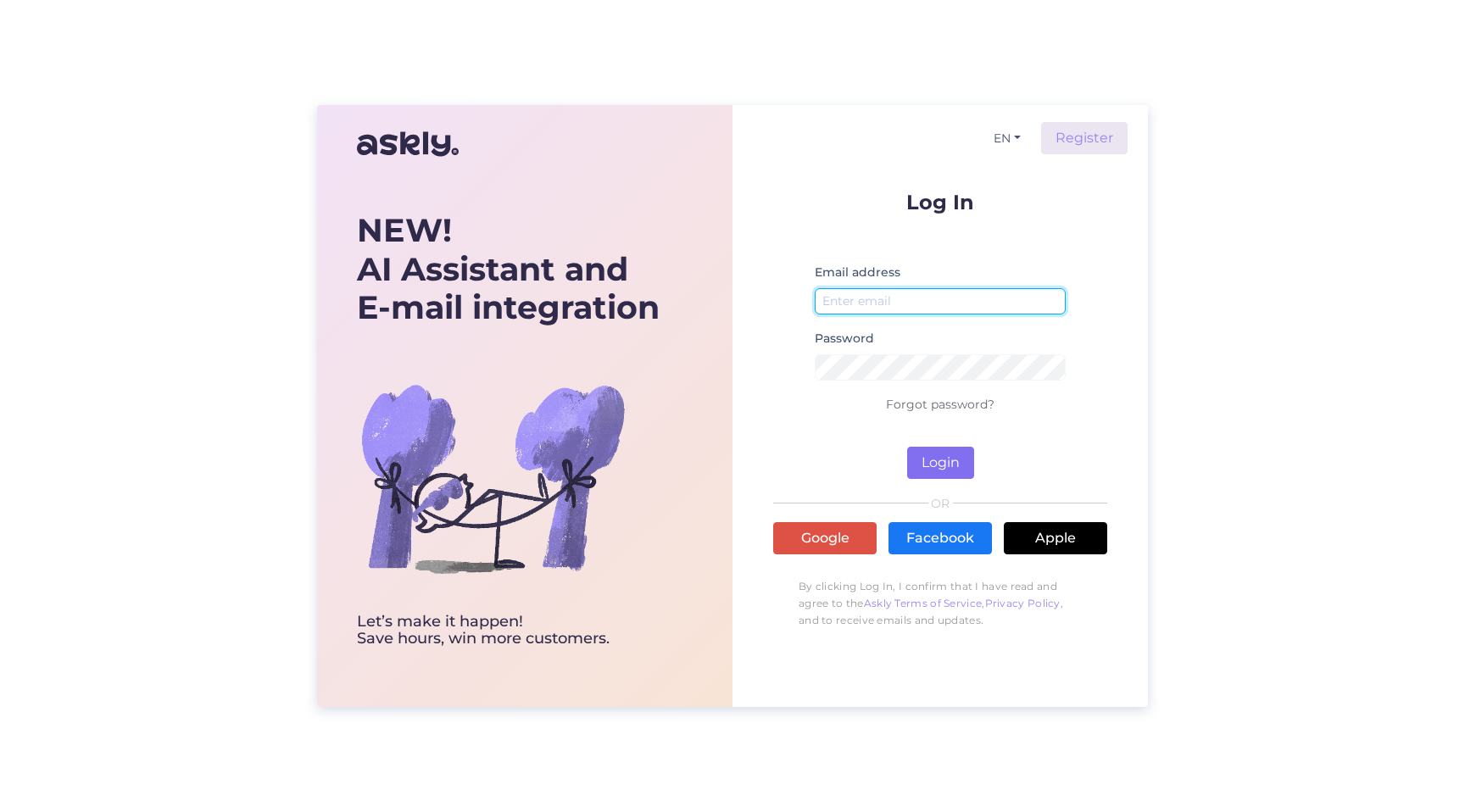
type input "[EMAIL_ADDRESS][DOMAIN_NAME]"
click at [946, 455] on button "Login" at bounding box center [941, 463] width 67 height 32
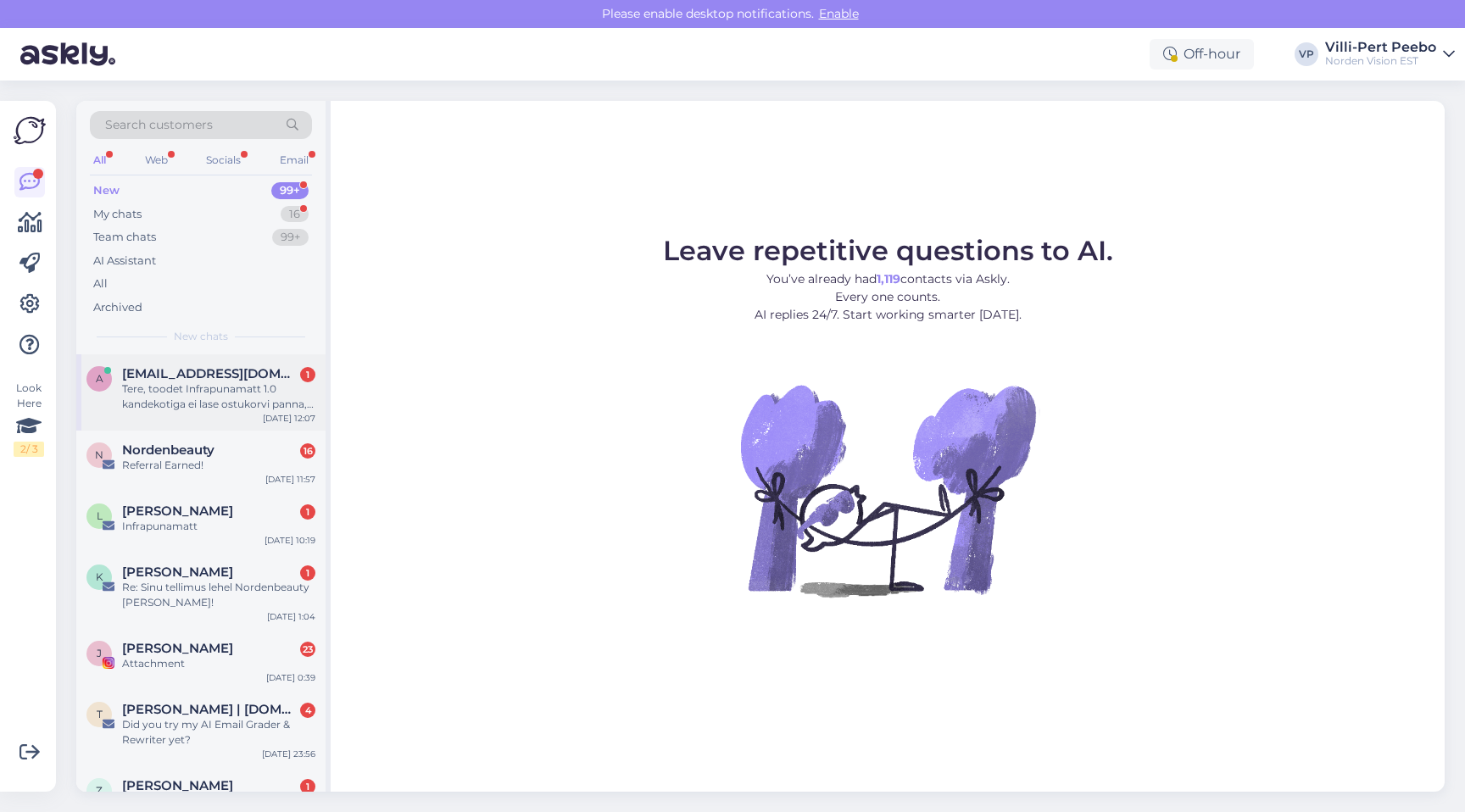
click at [215, 398] on div "Tere, toodet Infrapunamatt 1.0 kandekotiga ei lase ostukorvi panna, tahab, et t…" at bounding box center [219, 396] width 194 height 31
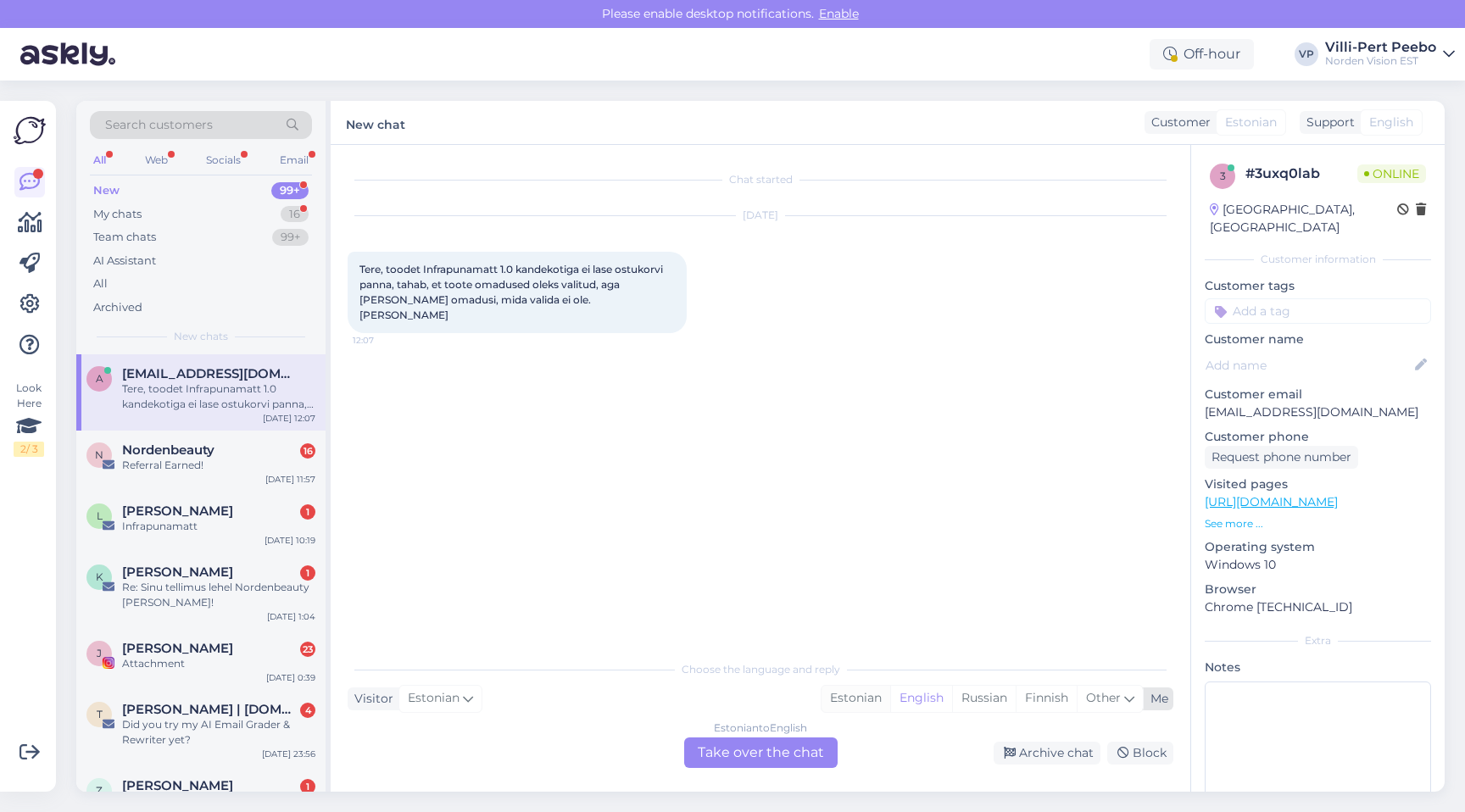
click at [863, 695] on div "Estonian" at bounding box center [856, 698] width 69 height 25
click at [790, 740] on div "Estonian to Estonian Take over the chat" at bounding box center [761, 753] width 154 height 31
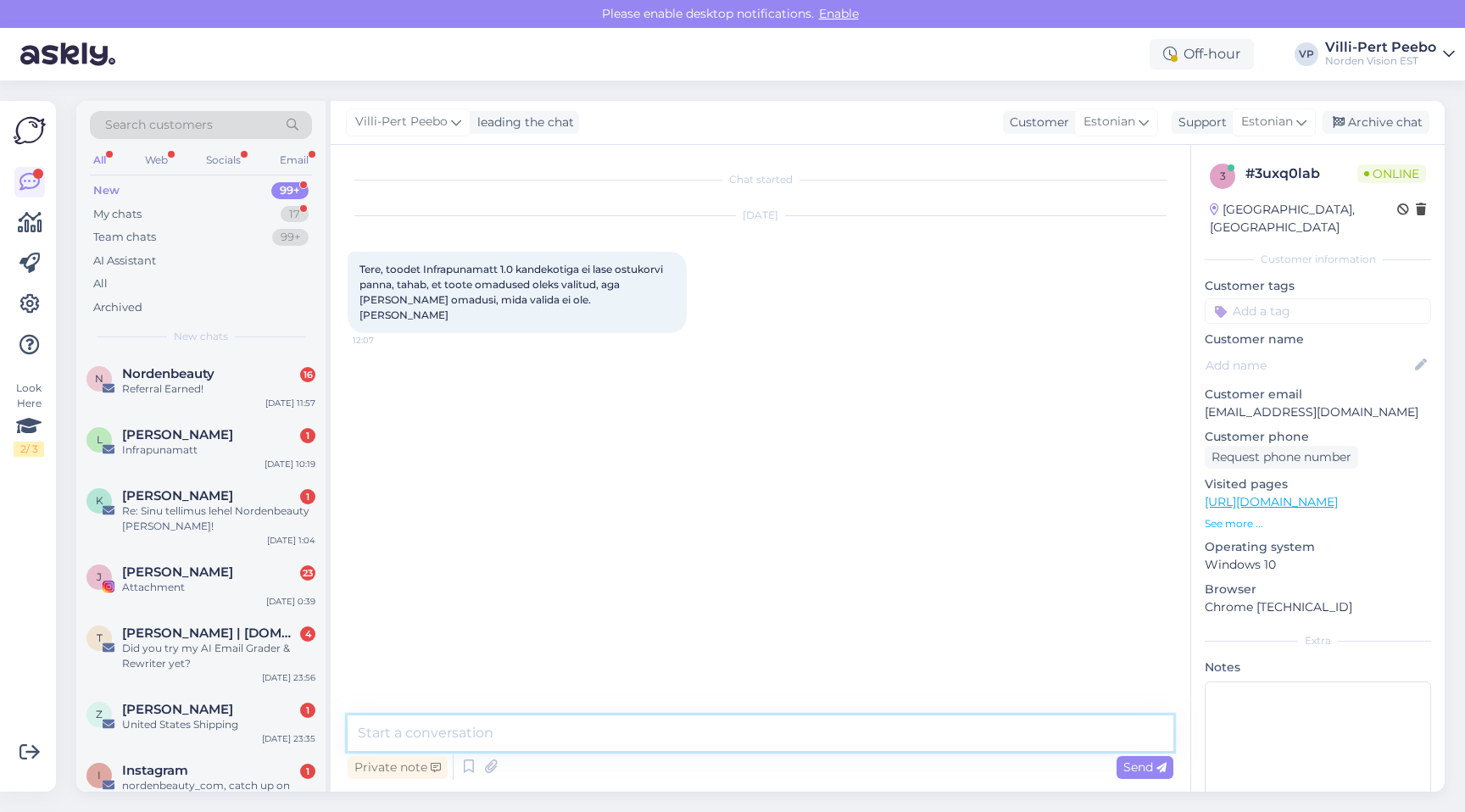
click at [745, 726] on textarea at bounding box center [760, 733] width 826 height 35
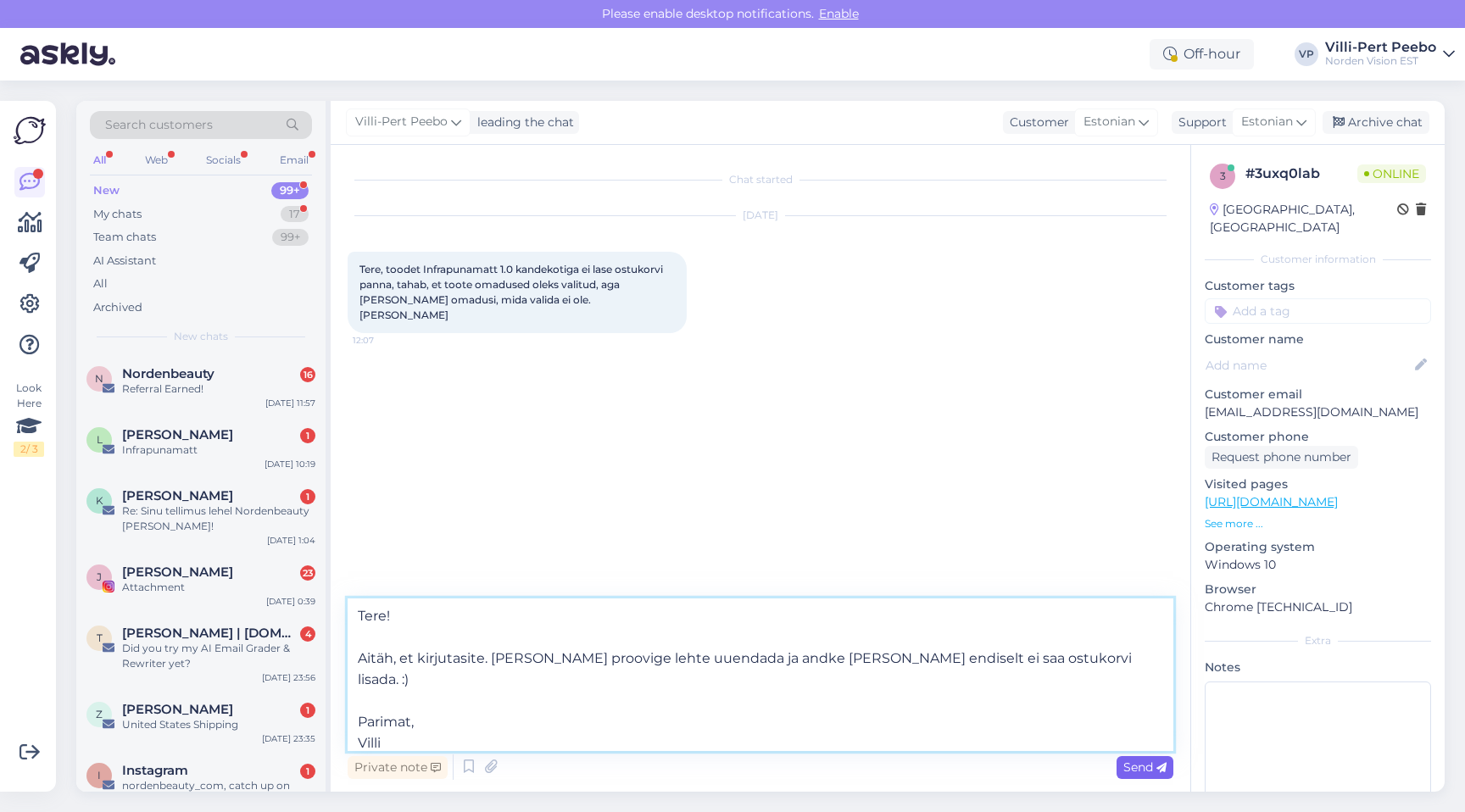
type textarea "Tere! Aitäh, et kirjutasite. [PERSON_NAME] proovige lehte uuendada ja andke [PE…"
click at [1140, 769] on span "Send" at bounding box center [1145, 767] width 44 height 15
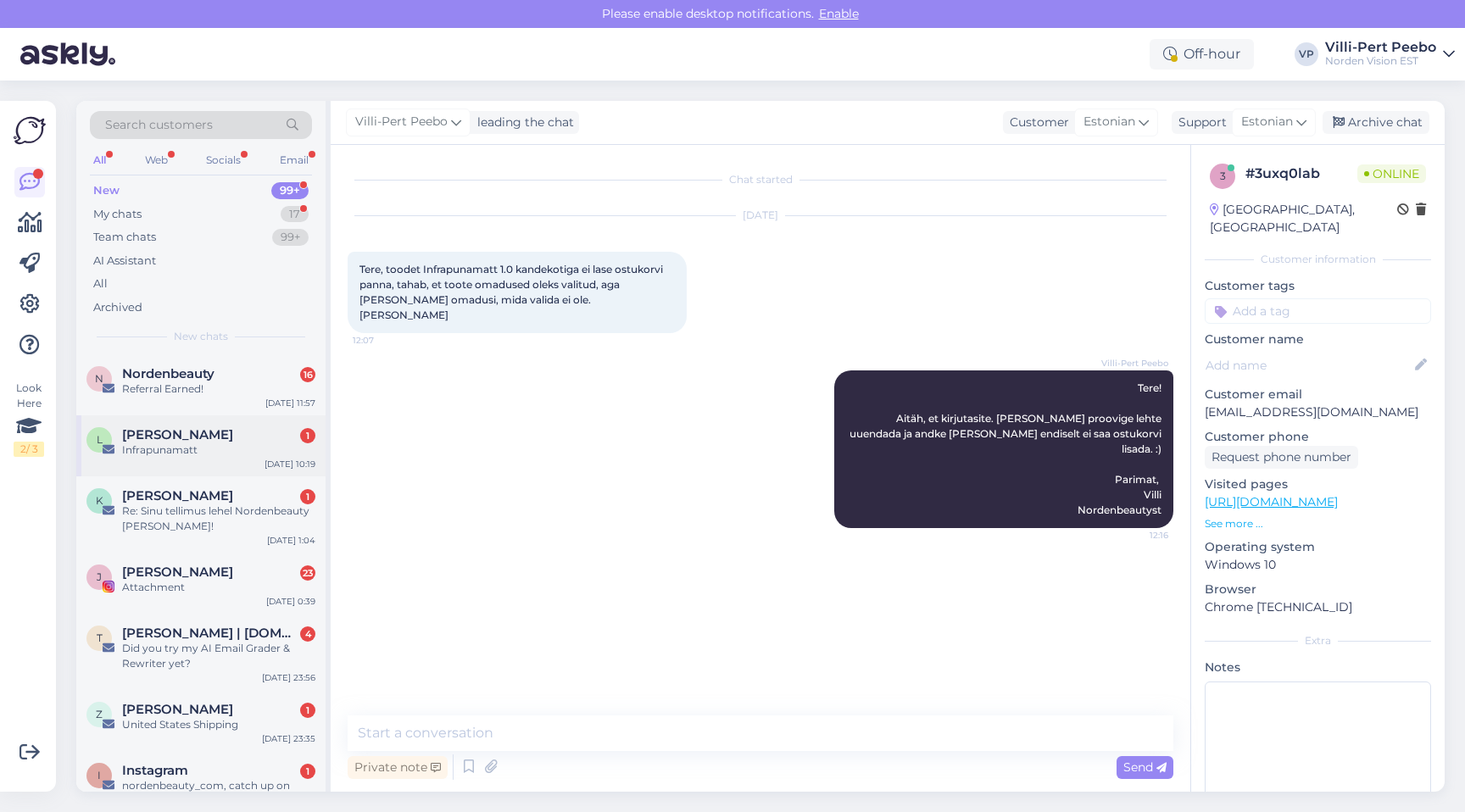
click at [216, 438] on div "[PERSON_NAME] 1" at bounding box center [219, 434] width 194 height 15
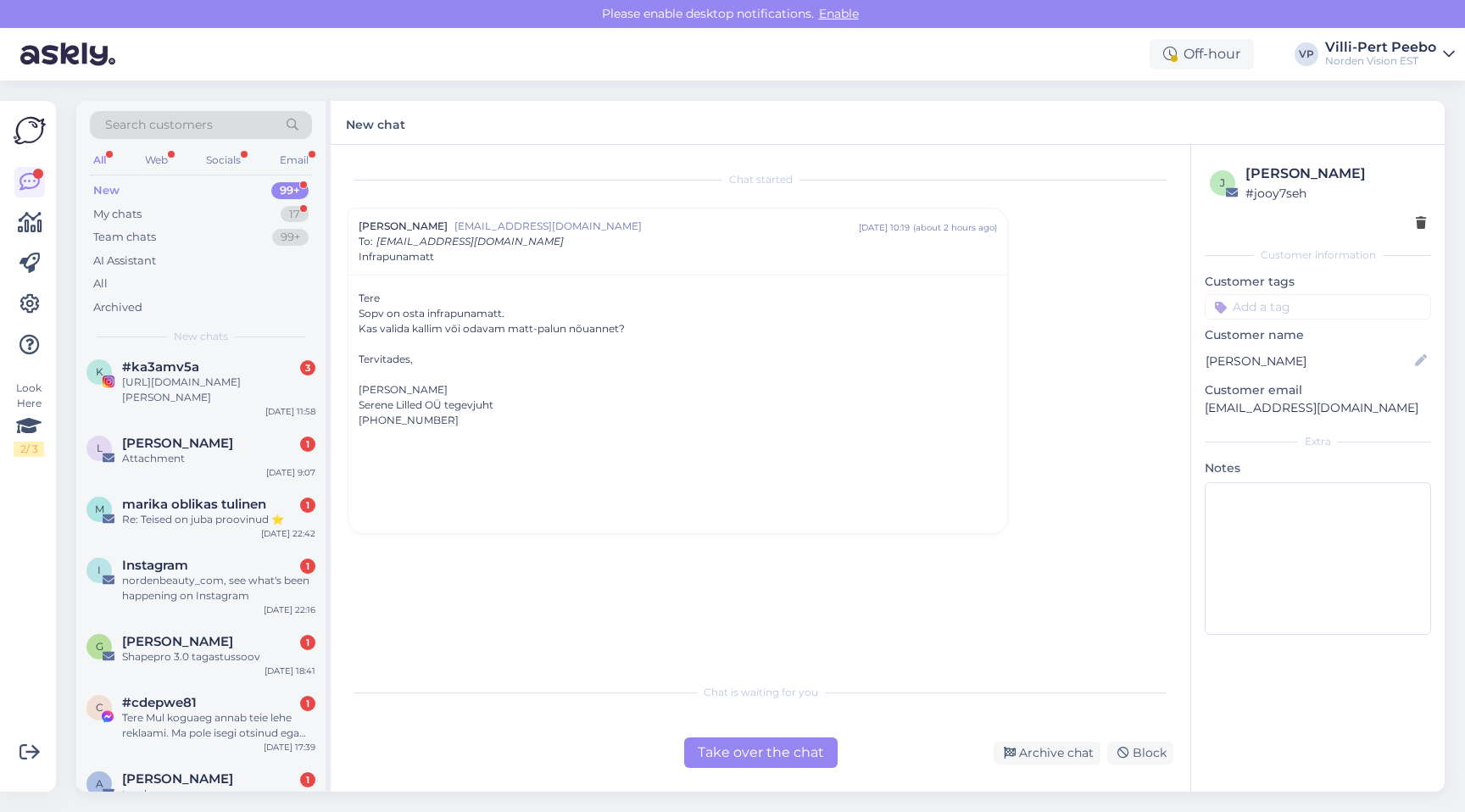
scroll to position [667, 0]
click at [225, 523] on div "Re: Teised on juba proovinud ⭐️" at bounding box center [219, 516] width 194 height 15
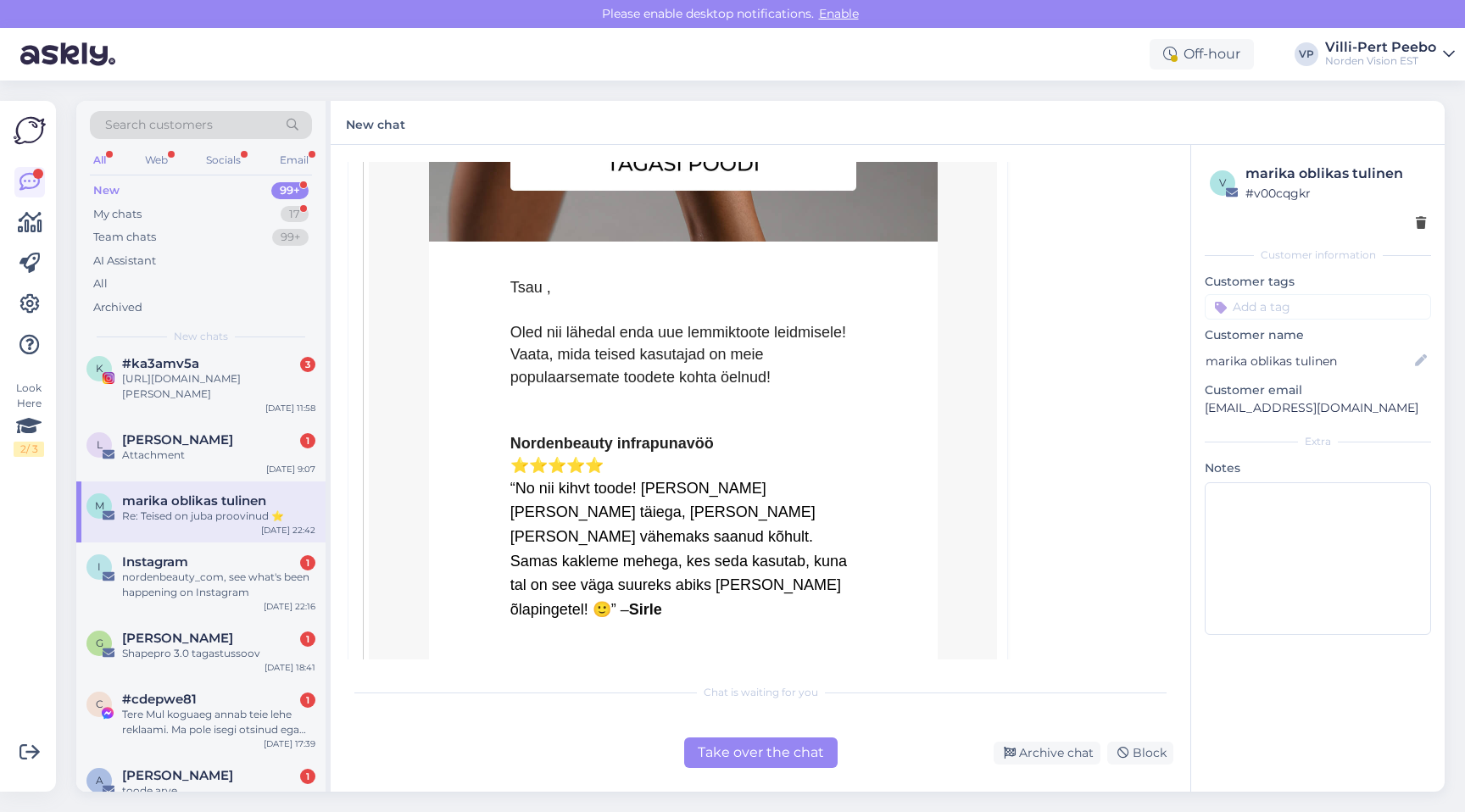
scroll to position [726, 0]
